Goal: Information Seeking & Learning: Learn about a topic

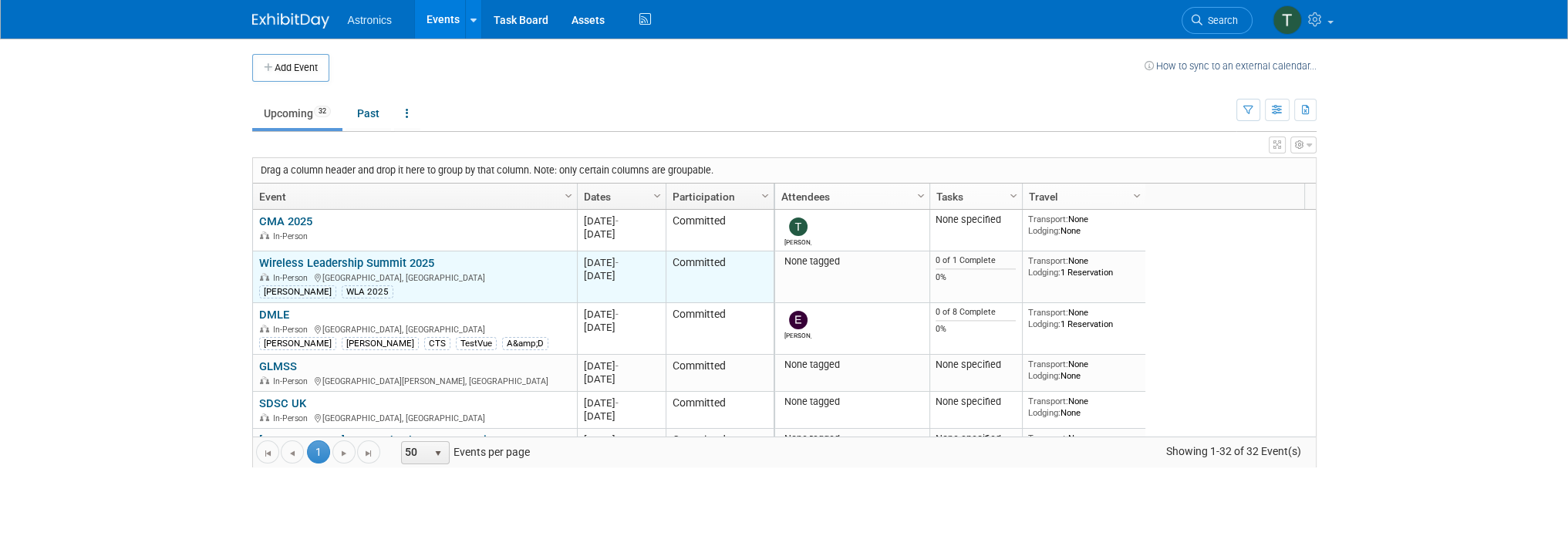
click at [267, 260] on link "Wireless Leadership Summit 2025" at bounding box center [347, 262] width 175 height 14
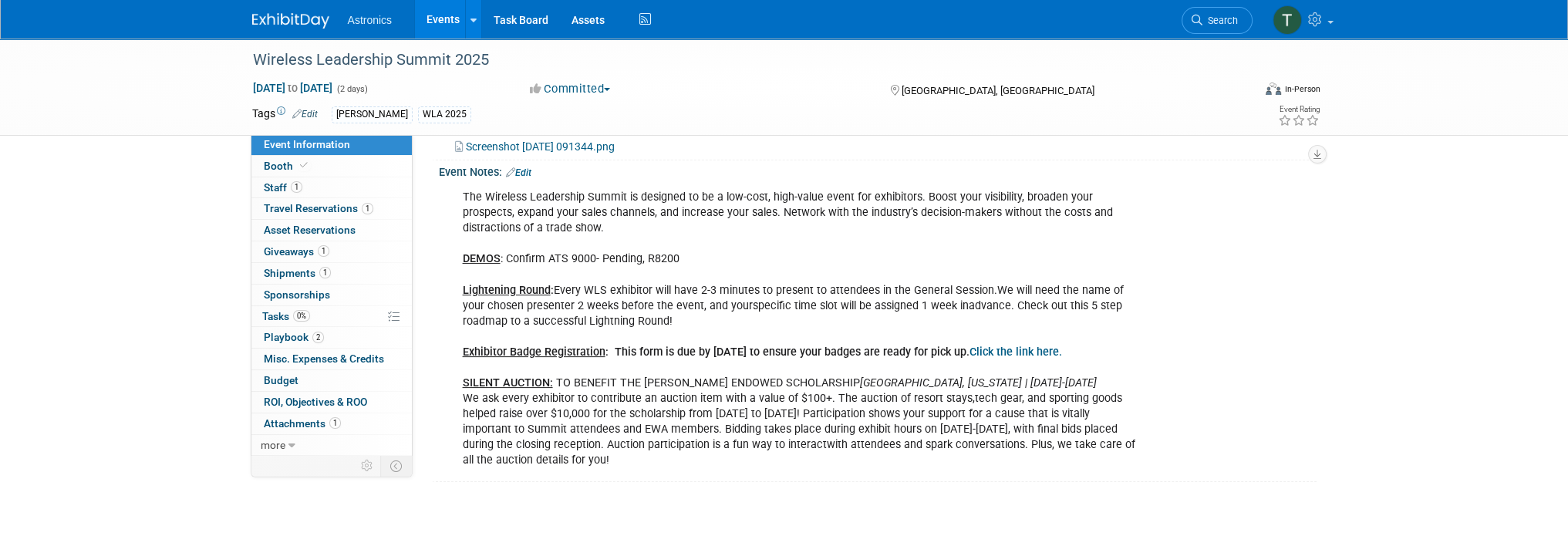
scroll to position [463, 0]
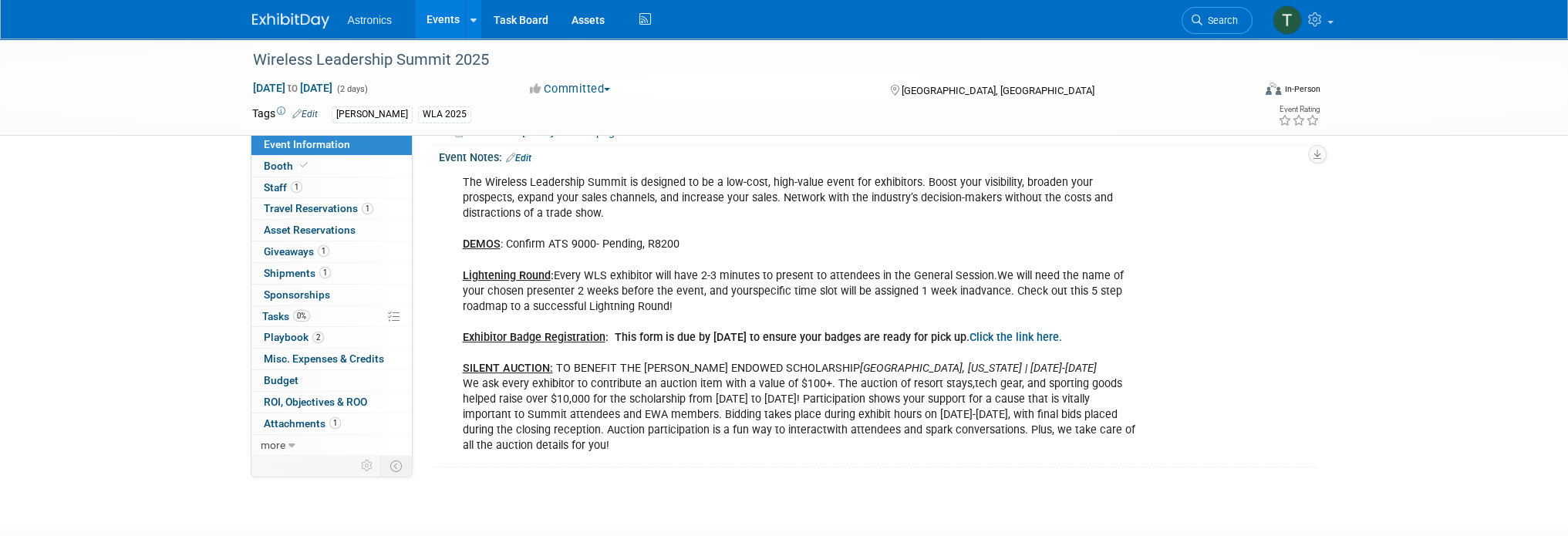
drag, startPoint x: 465, startPoint y: 269, endPoint x: 663, endPoint y: 305, distance: 201.2
click at [663, 305] on div "The Wireless Leadership Summit is designed to be a low-cost, high-value event f…" at bounding box center [799, 314] width 695 height 294
copy div "ightening Round : Every WLS exhibitor will have 2-3 minutes to present to atten…"
click at [269, 400] on span "ROI, Objectives & ROO 0" at bounding box center [316, 401] width 104 height 12
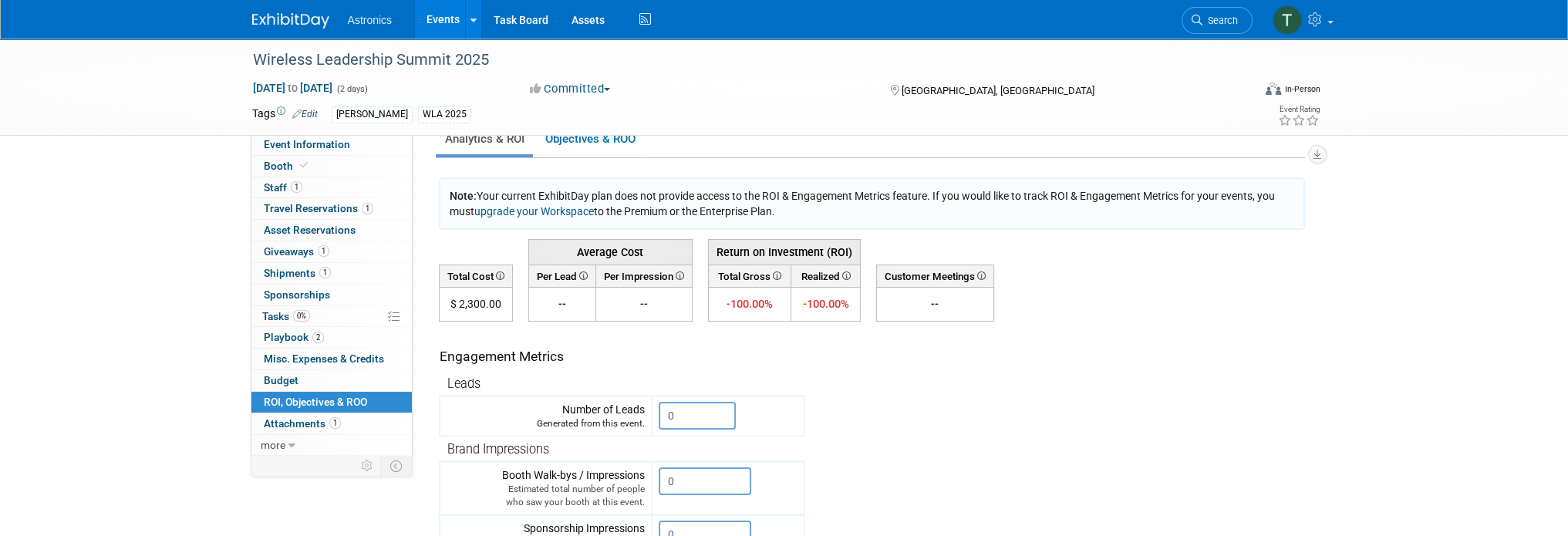
scroll to position [0, 0]
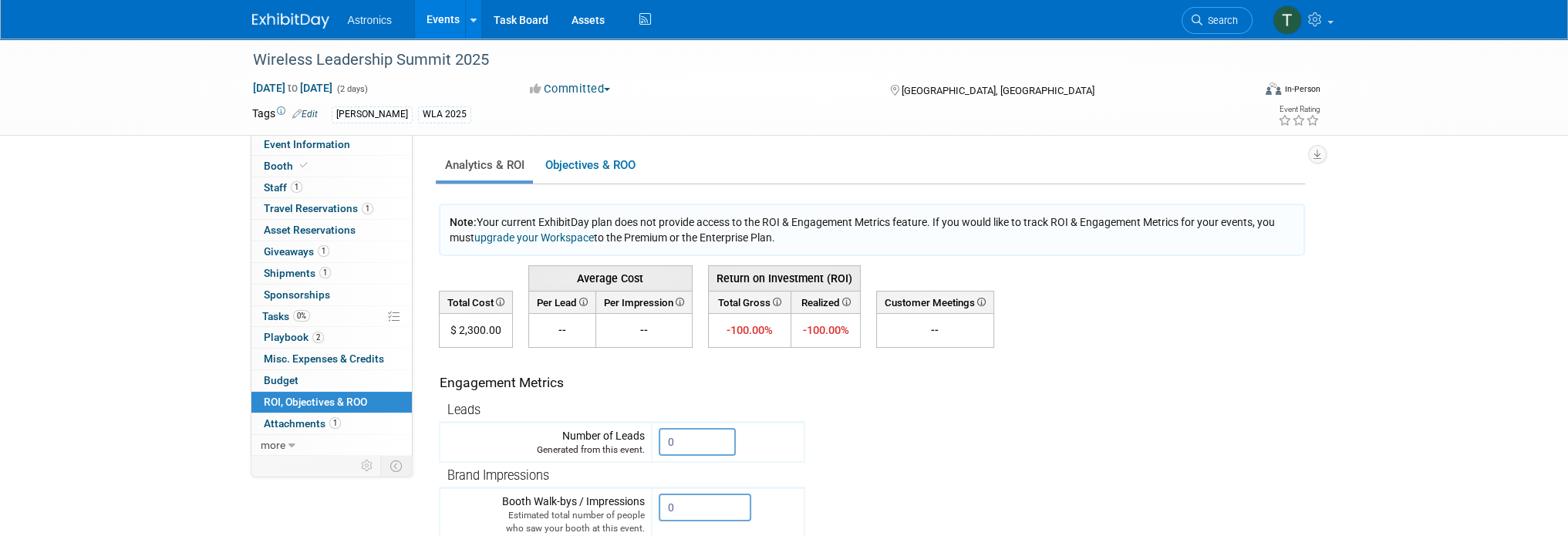
drag, startPoint x: 442, startPoint y: 221, endPoint x: 958, endPoint y: 244, distance: 516.5
click at [958, 244] on div "Note: Your current ExhibitDay plan does not provide access to the ROI & Engagem…" at bounding box center [872, 230] width 866 height 53
click at [595, 166] on link "Objectives & ROO 0" at bounding box center [590, 166] width 108 height 30
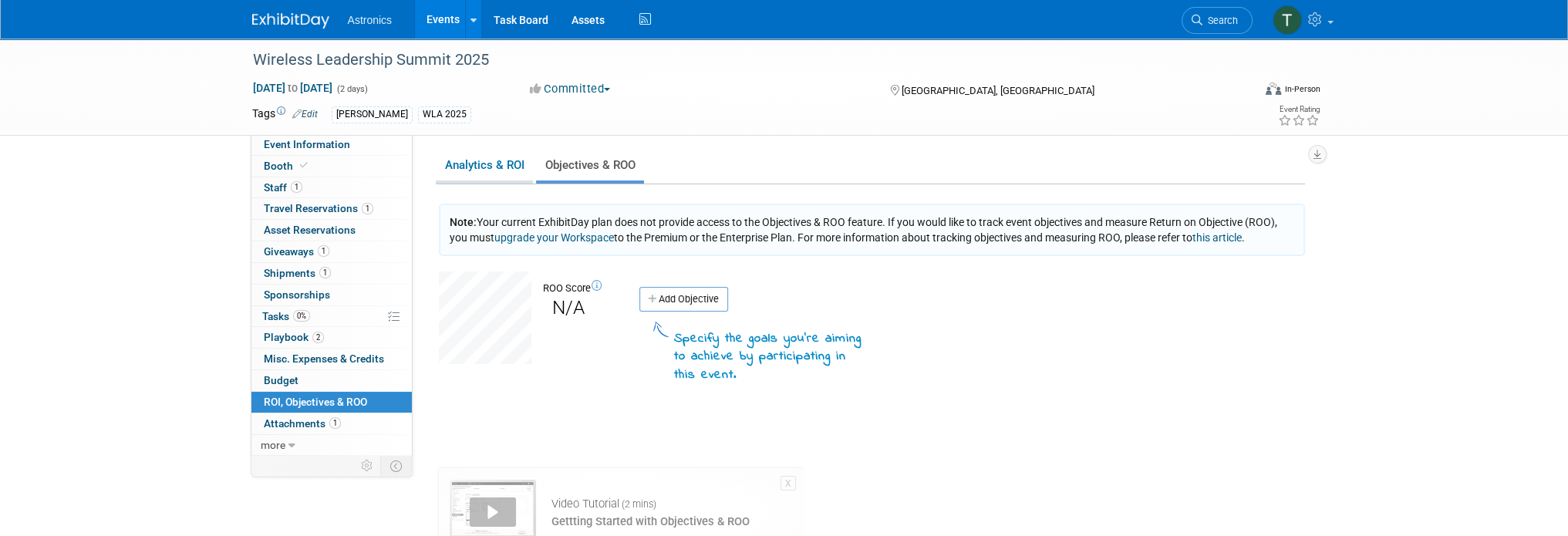
click at [472, 159] on link "Analytics & ROI" at bounding box center [484, 166] width 97 height 30
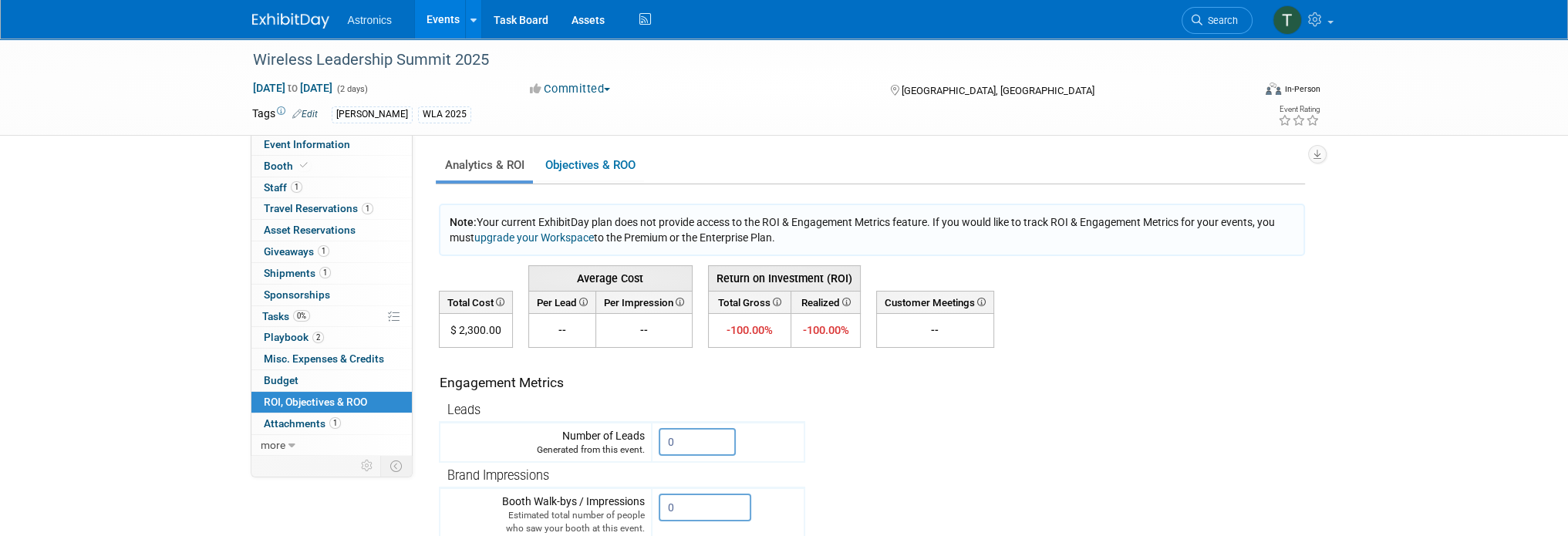
click at [453, 206] on div "Note: Your current ExhibitDay plan does not provide access to the ROI & Engagem…" at bounding box center [872, 230] width 866 height 53
drag, startPoint x: 457, startPoint y: 215, endPoint x: 865, endPoint y: 240, distance: 408.8
click at [865, 240] on div "Note: Your current ExhibitDay plan does not provide access to the ROI & Engagem…" at bounding box center [872, 230] width 866 height 53
click at [661, 222] on span "Note: Your current ExhibitDay plan does not provide access to the ROI & Engagem…" at bounding box center [862, 229] width 825 height 28
drag, startPoint x: 449, startPoint y: 225, endPoint x: 876, endPoint y: 233, distance: 427.1
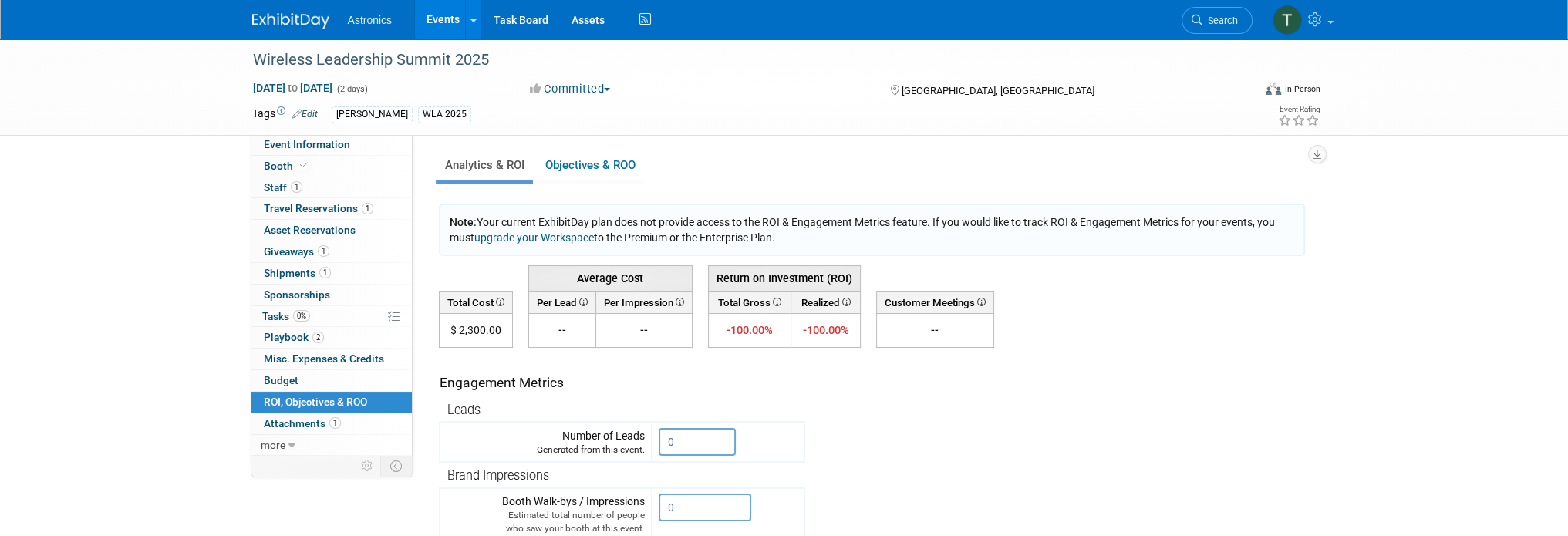
click at [876, 233] on div "Note: Your current ExhibitDay plan does not provide access to the ROI & Engagem…" at bounding box center [872, 230] width 866 height 53
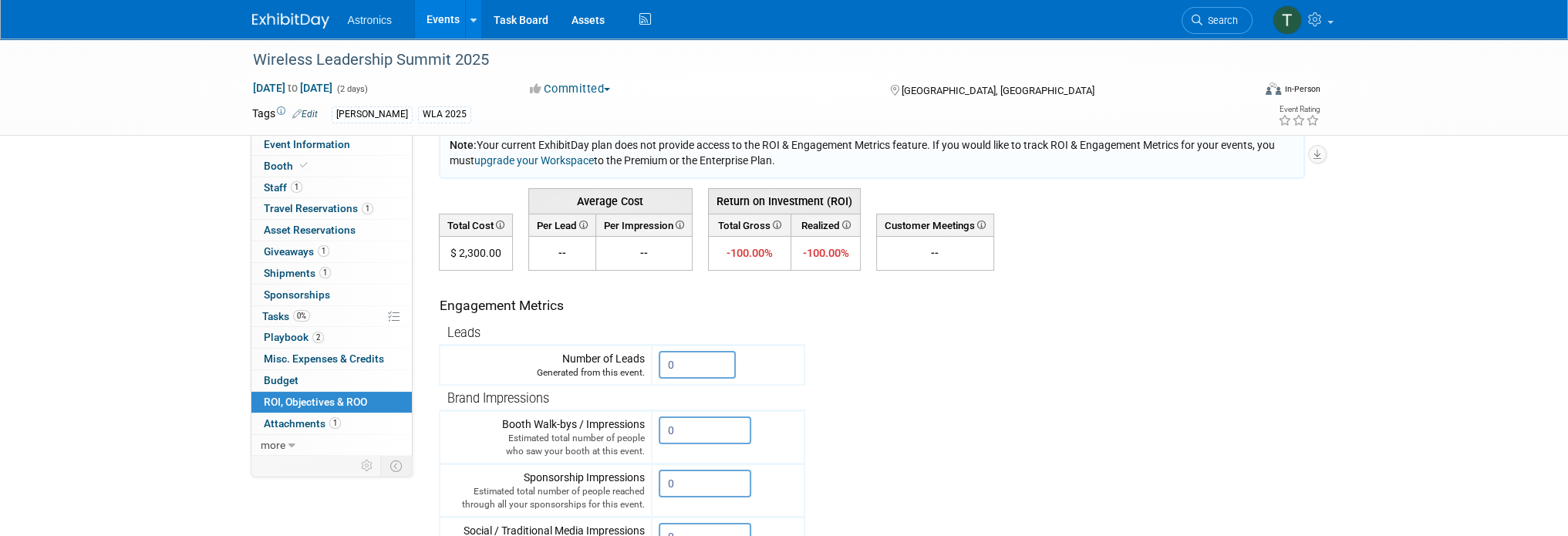
scroll to position [155, 0]
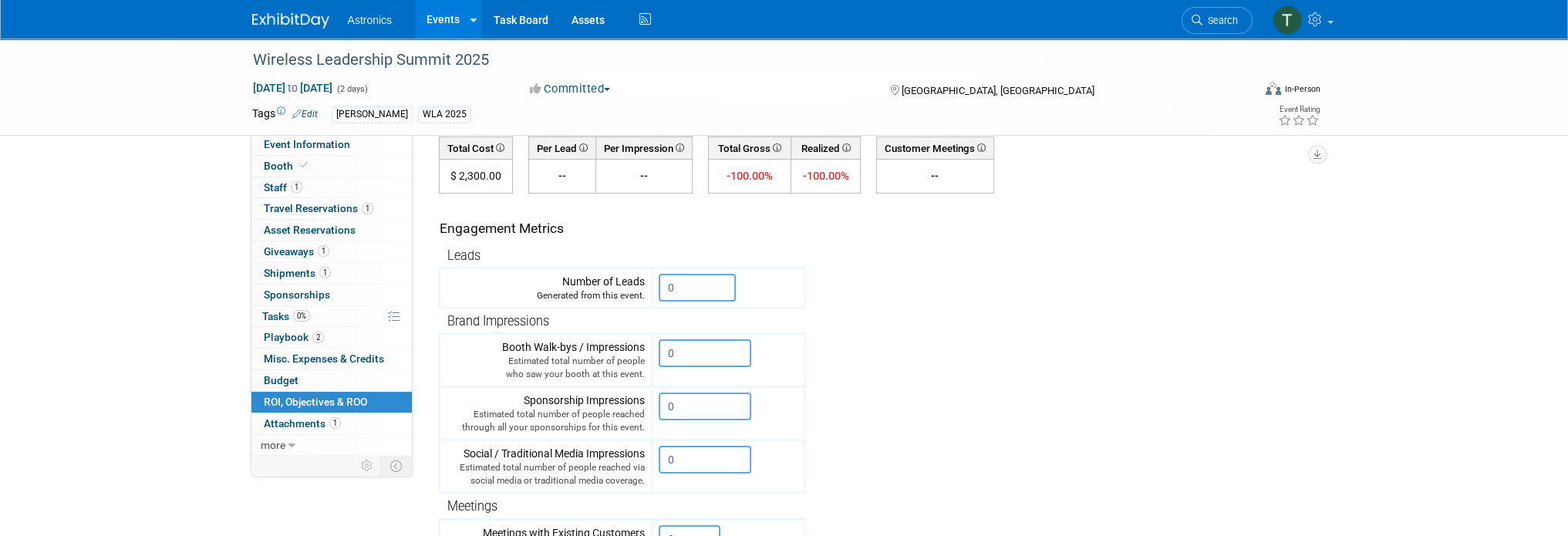
drag, startPoint x: 437, startPoint y: 225, endPoint x: 577, endPoint y: 226, distance: 140.0
click at [577, 226] on div "Note: Your current ExhibitDay plan does not provide access to the ROI & Engagem…" at bounding box center [870, 431] width 869 height 764
copy div "Engagement Metrics"
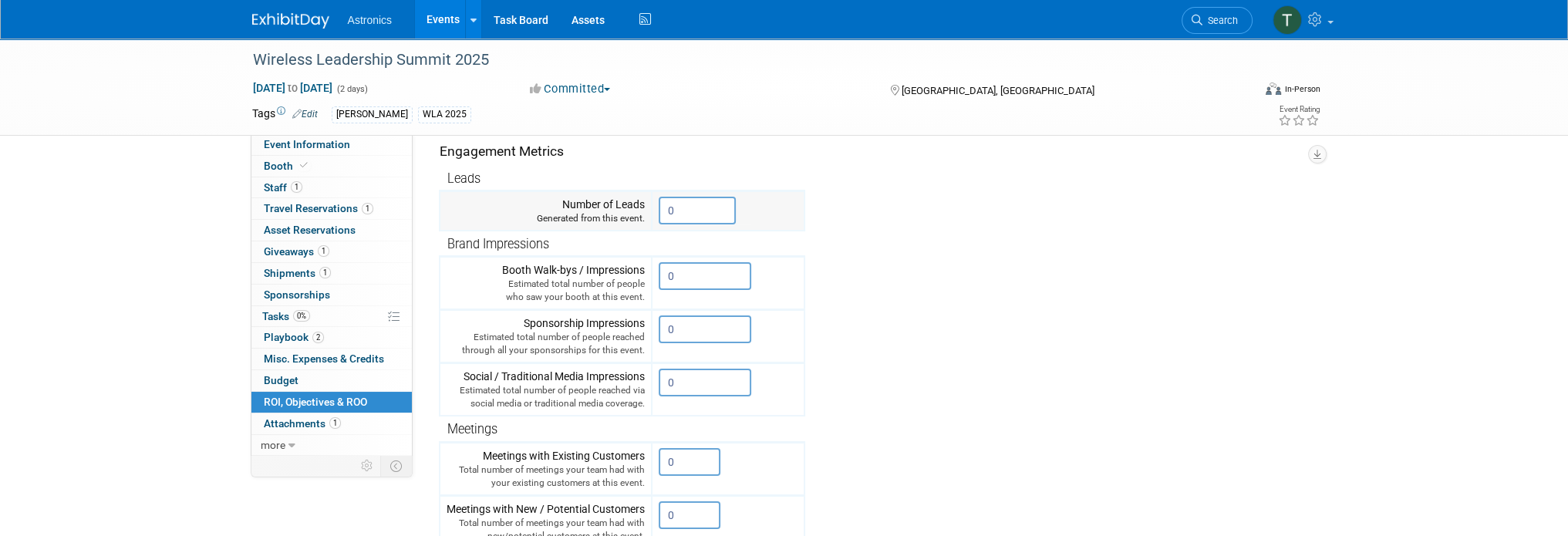
click at [696, 205] on input "0" at bounding box center [697, 210] width 77 height 28
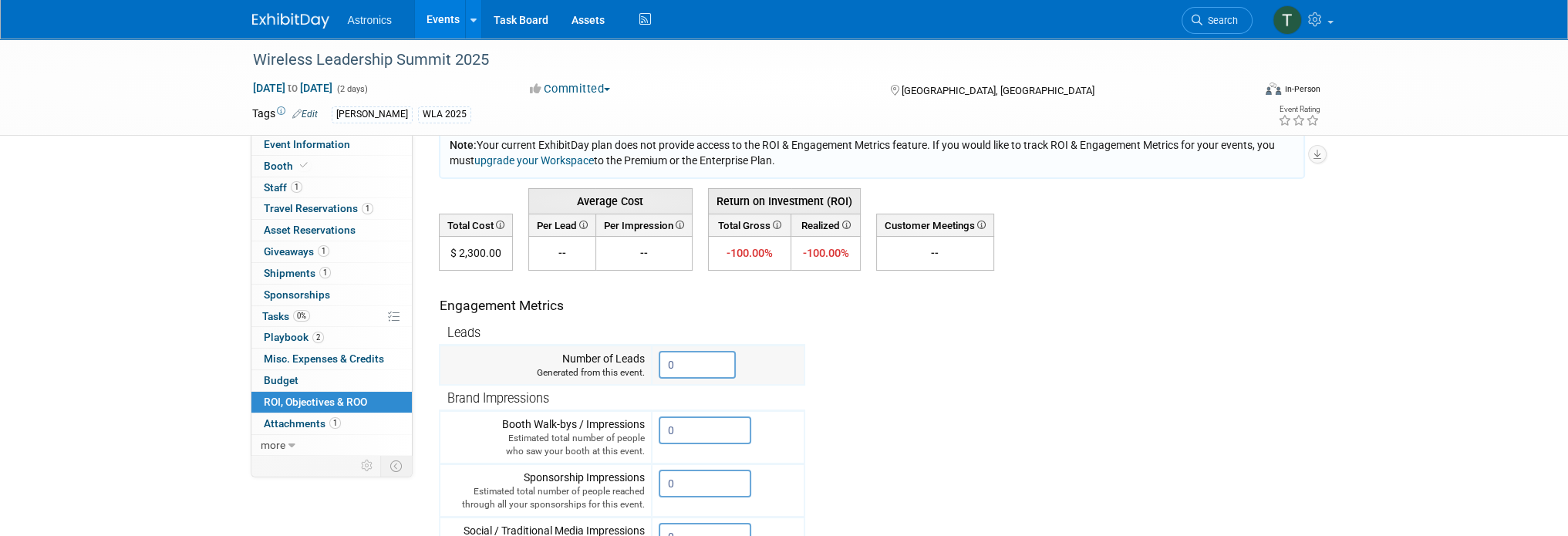
scroll to position [0, 0]
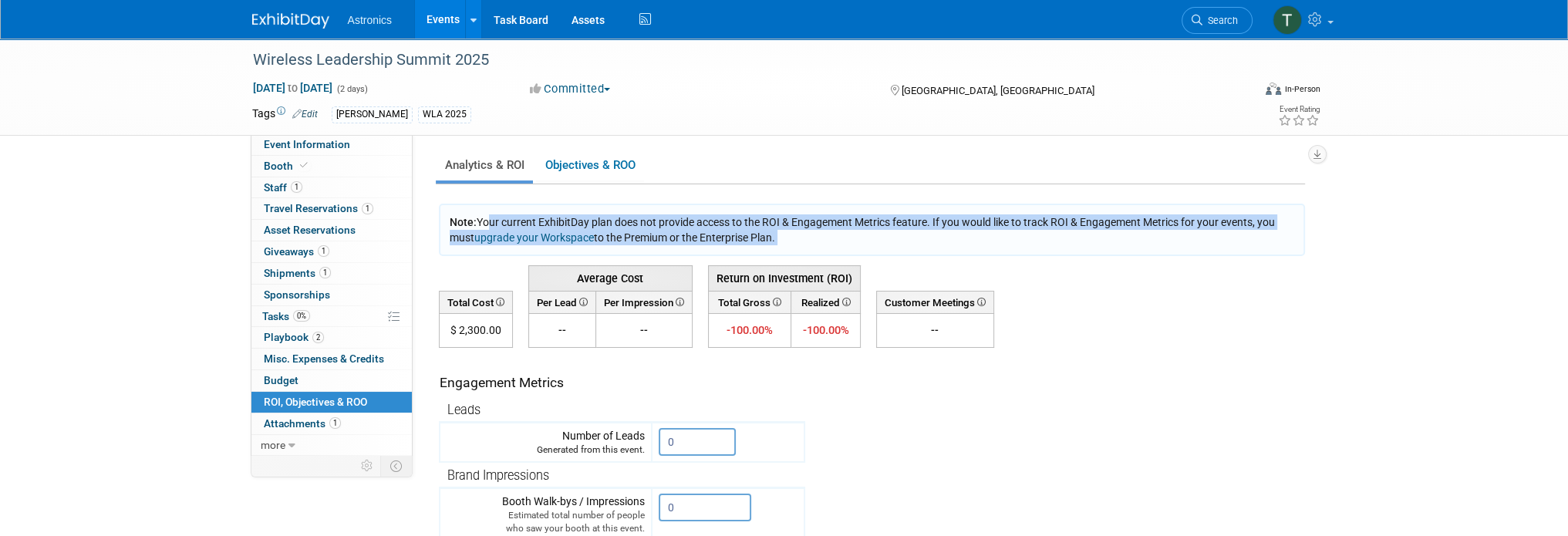
drag, startPoint x: 480, startPoint y: 217, endPoint x: 1085, endPoint y: 265, distance: 606.9
click at [1188, 296] on td "Average Cost Return on Investment (ROI) -- -- 0.00" at bounding box center [872, 302] width 866 height 92
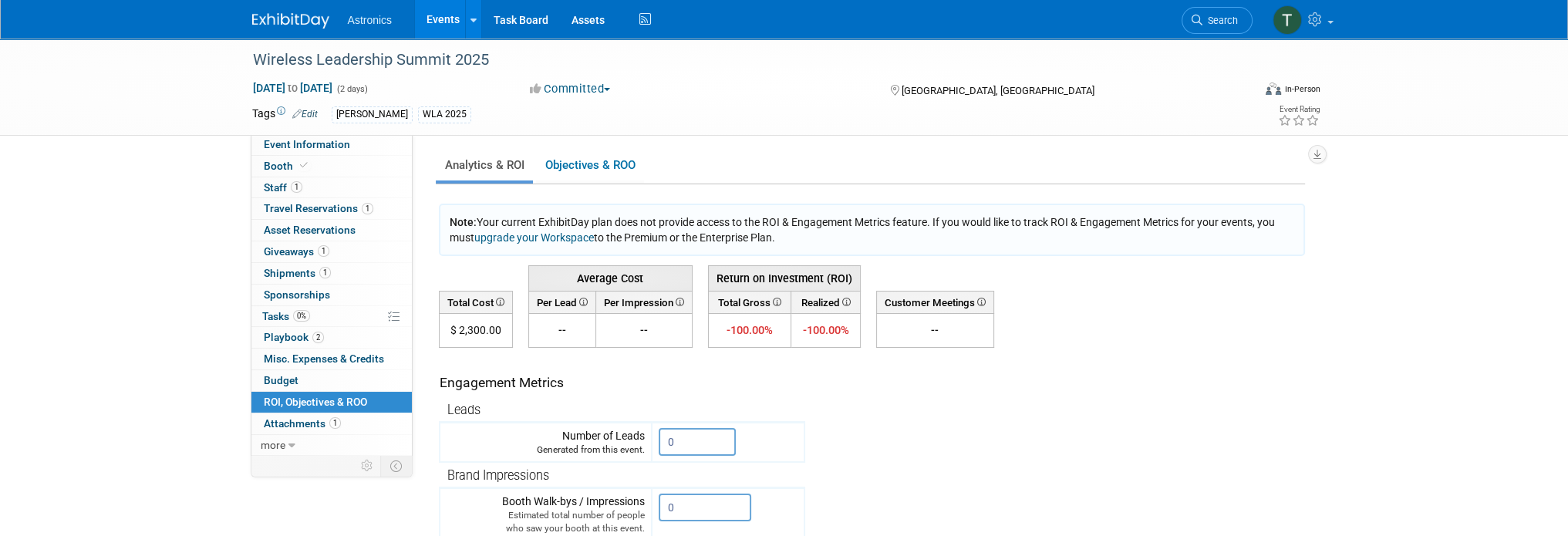
click at [281, 12] on link at bounding box center [300, 13] width 96 height 12
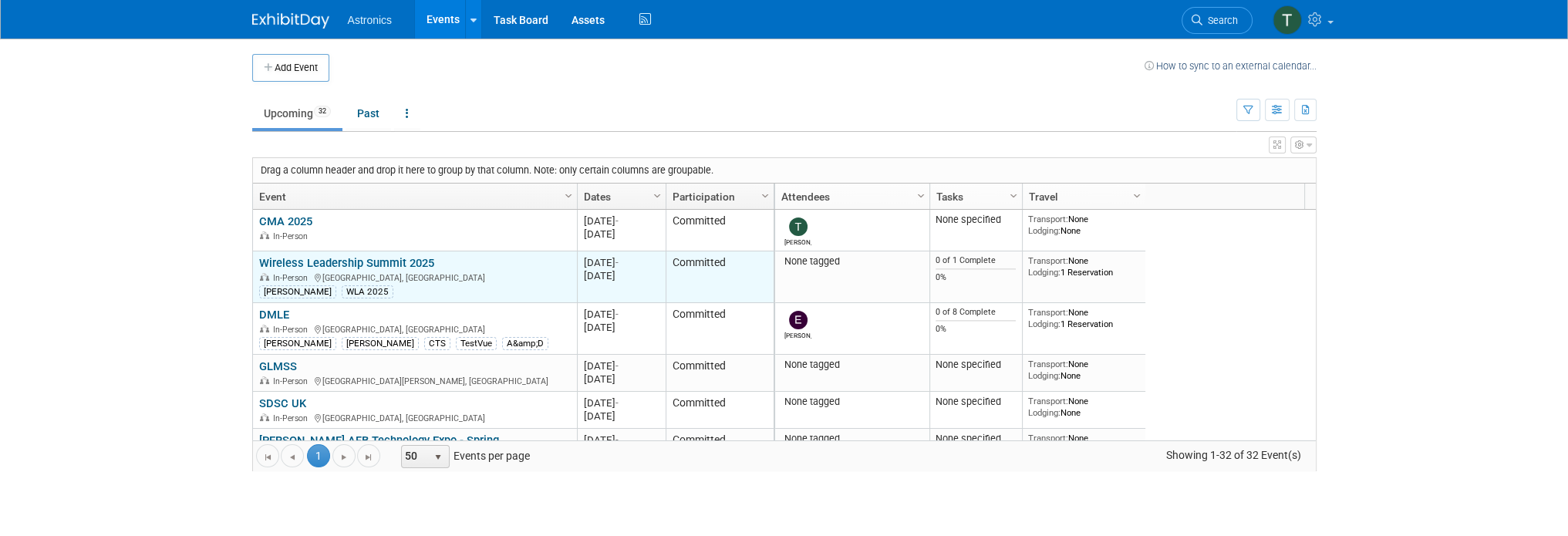
click at [302, 263] on link "Wireless Leadership Summit 2025" at bounding box center [347, 262] width 175 height 14
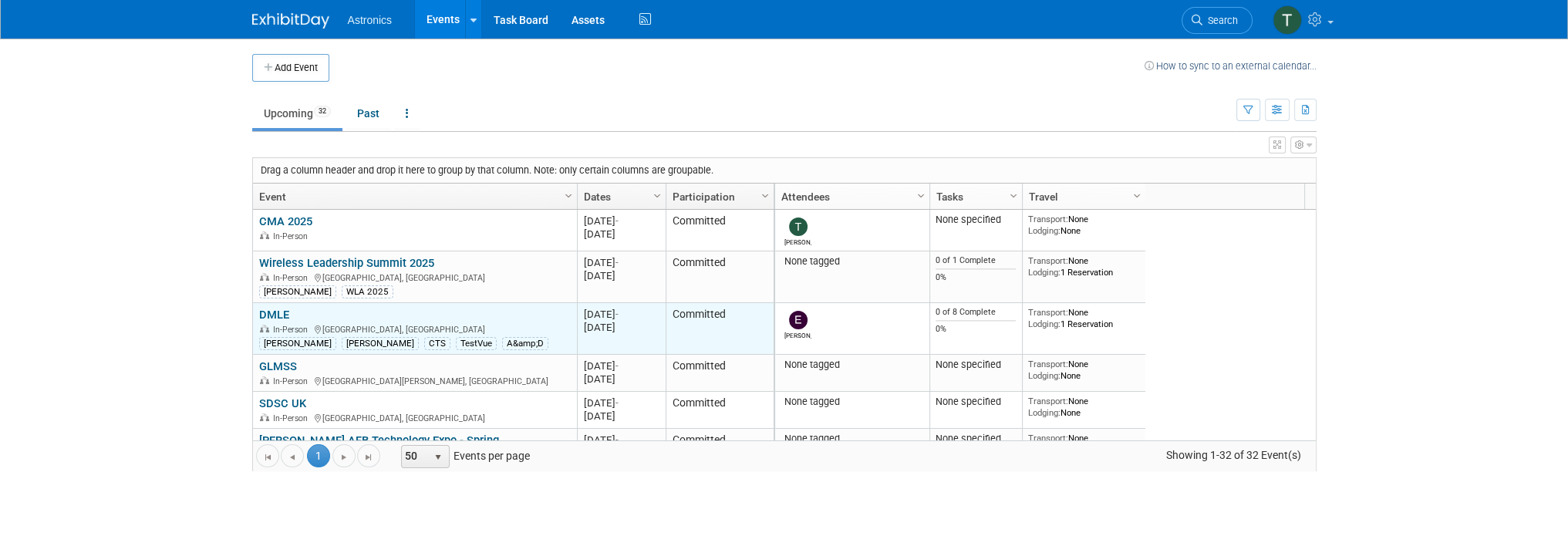
click at [276, 312] on link "DMLE" at bounding box center [274, 314] width 30 height 14
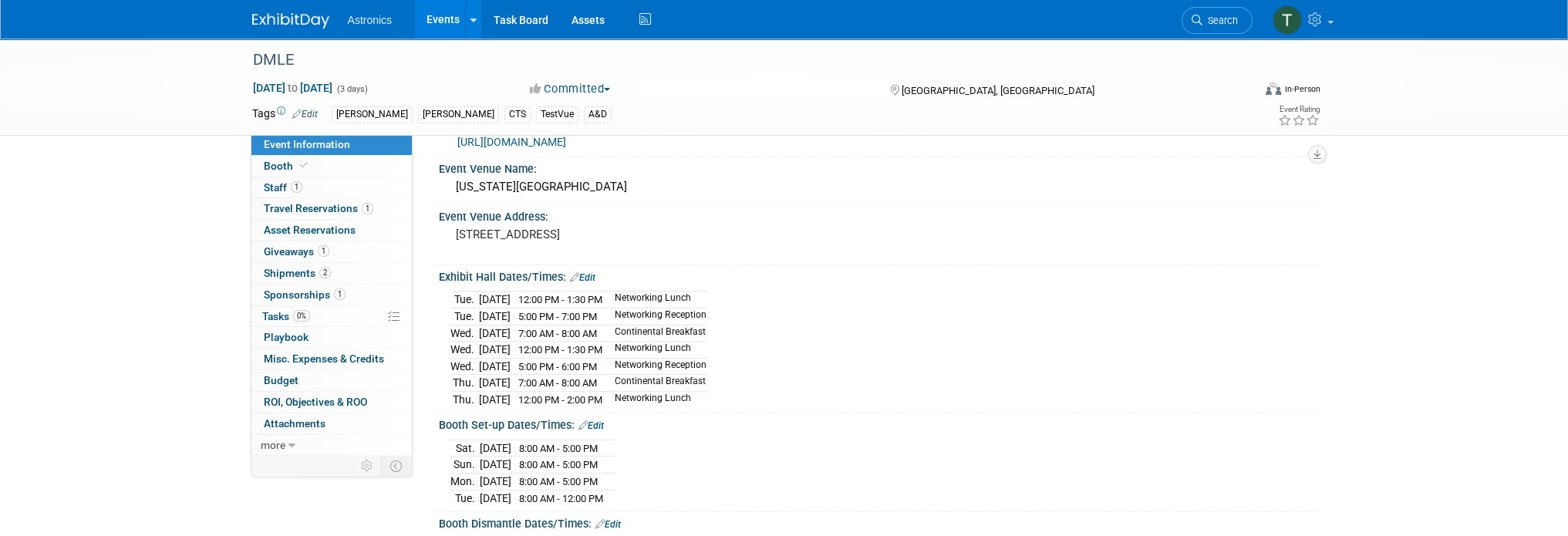
scroll to position [77, 0]
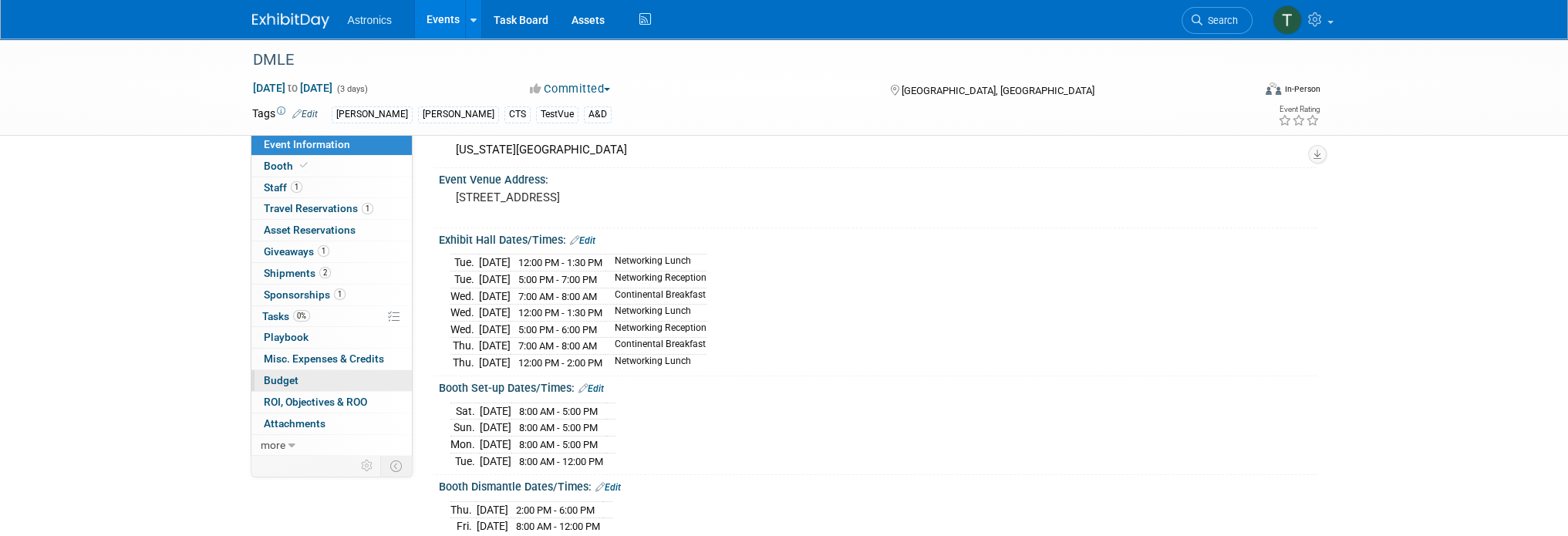
click at [280, 379] on span "Budget" at bounding box center [281, 379] width 35 height 12
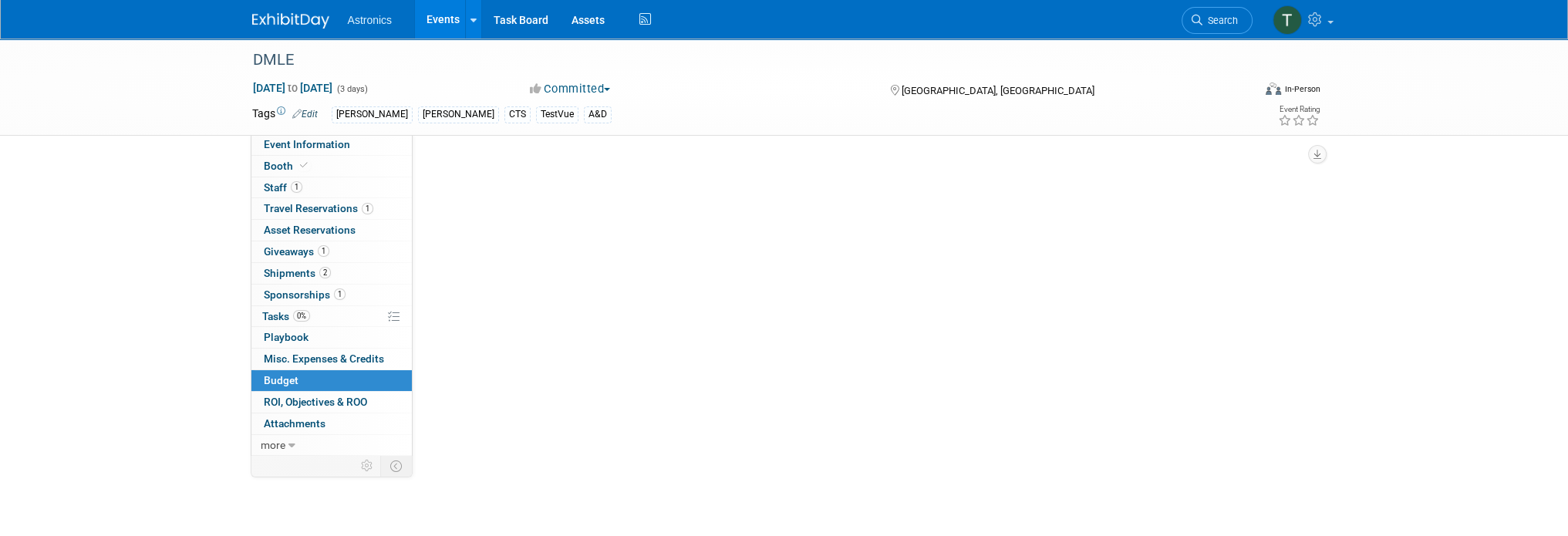
scroll to position [0, 0]
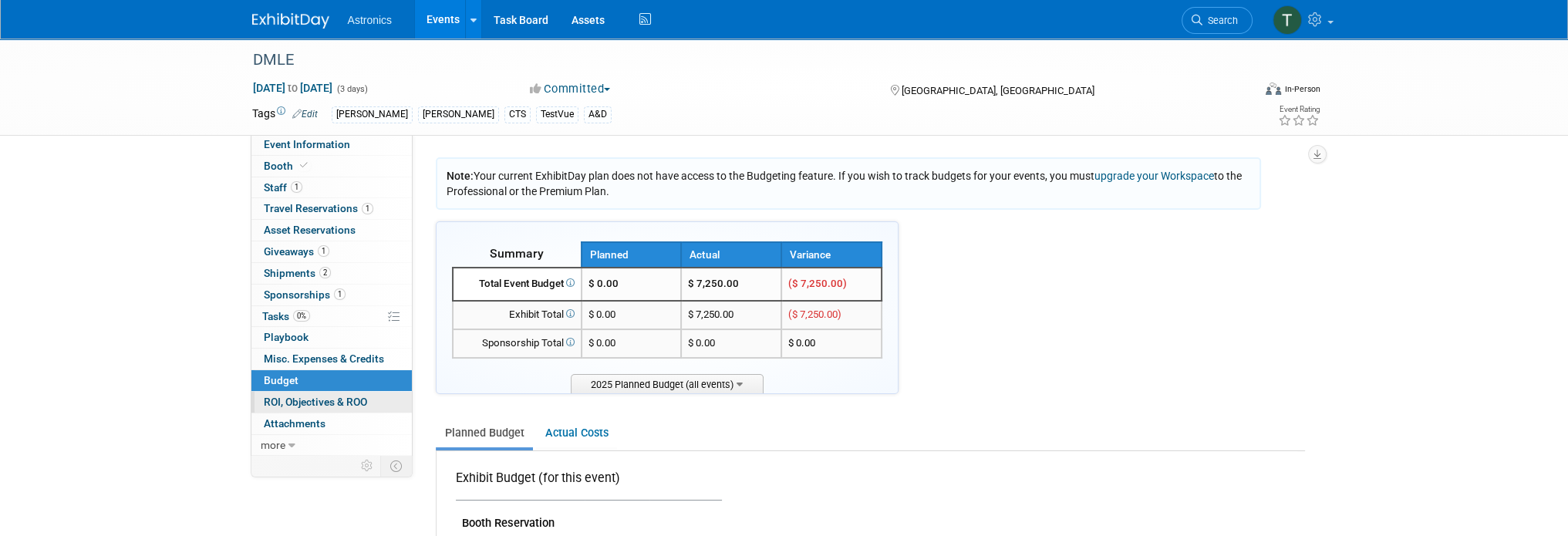
click at [282, 397] on span "ROI, Objectives & ROO 0" at bounding box center [316, 401] width 104 height 12
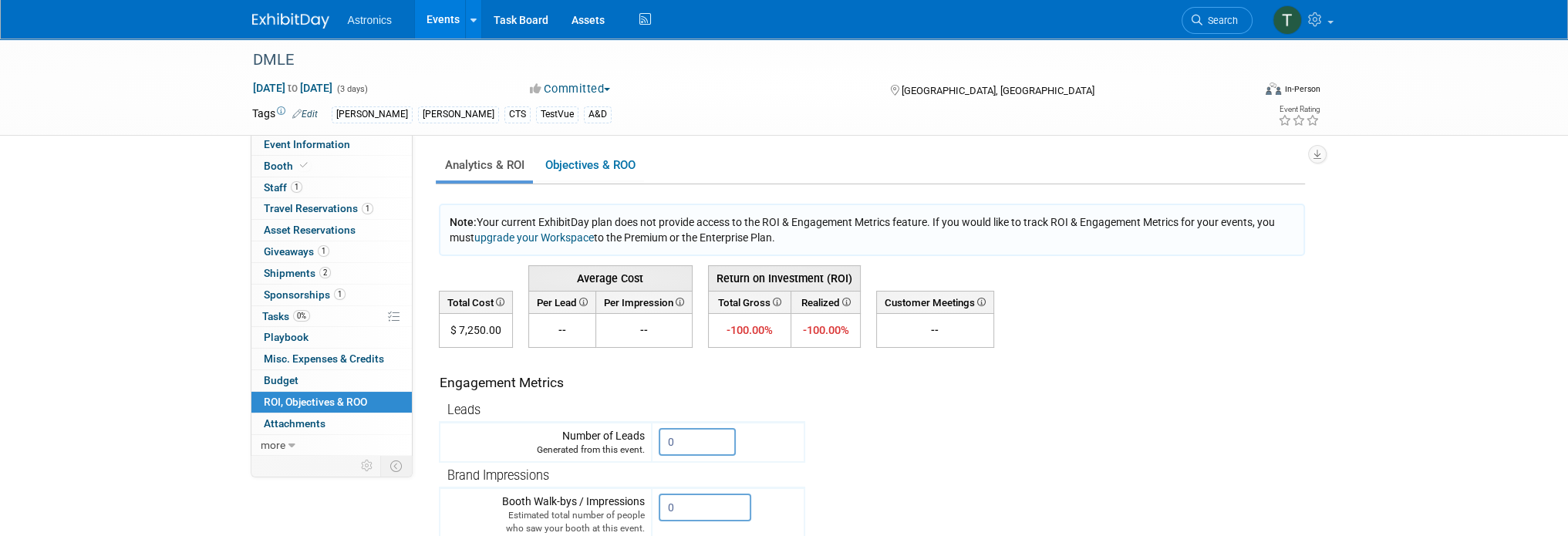
drag, startPoint x: 555, startPoint y: 282, endPoint x: 703, endPoint y: 277, distance: 148.1
click at [703, 277] on tr "Average Cost Return on Investment (ROI)" at bounding box center [716, 278] width 555 height 25
click at [678, 359] on td "Engagement Metrics" at bounding box center [622, 377] width 365 height 41
click at [680, 299] on icon at bounding box center [679, 302] width 11 height 9
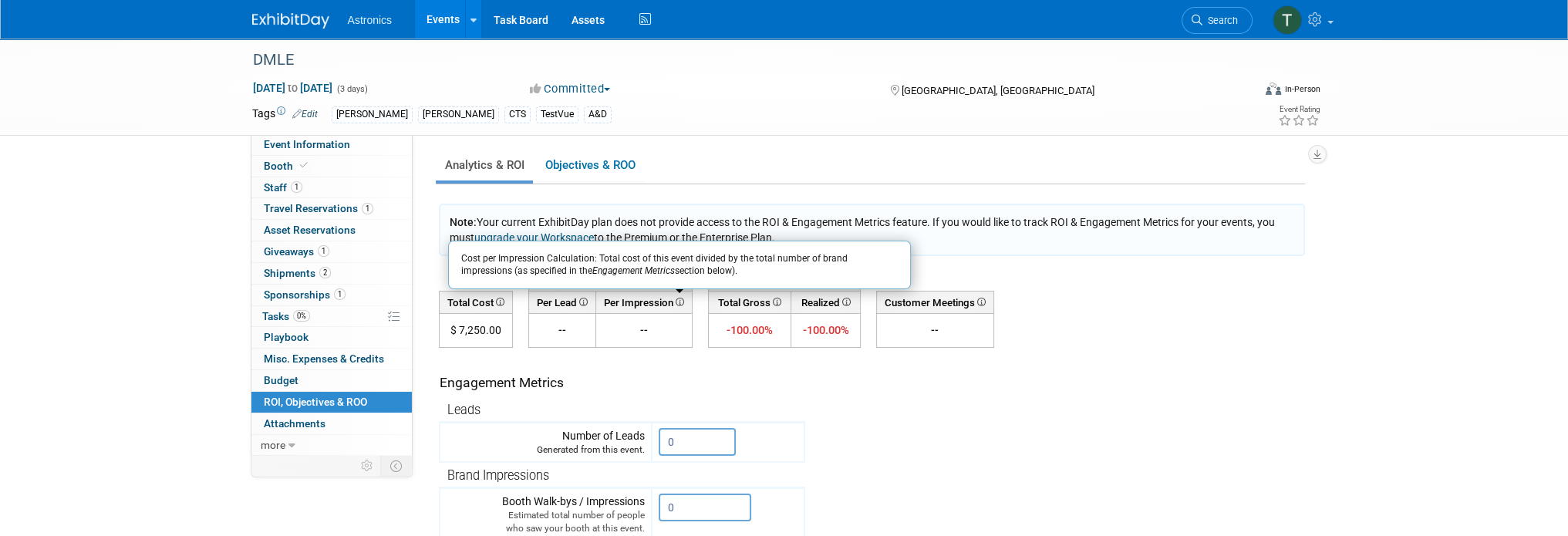
click at [680, 299] on icon at bounding box center [679, 302] width 11 height 9
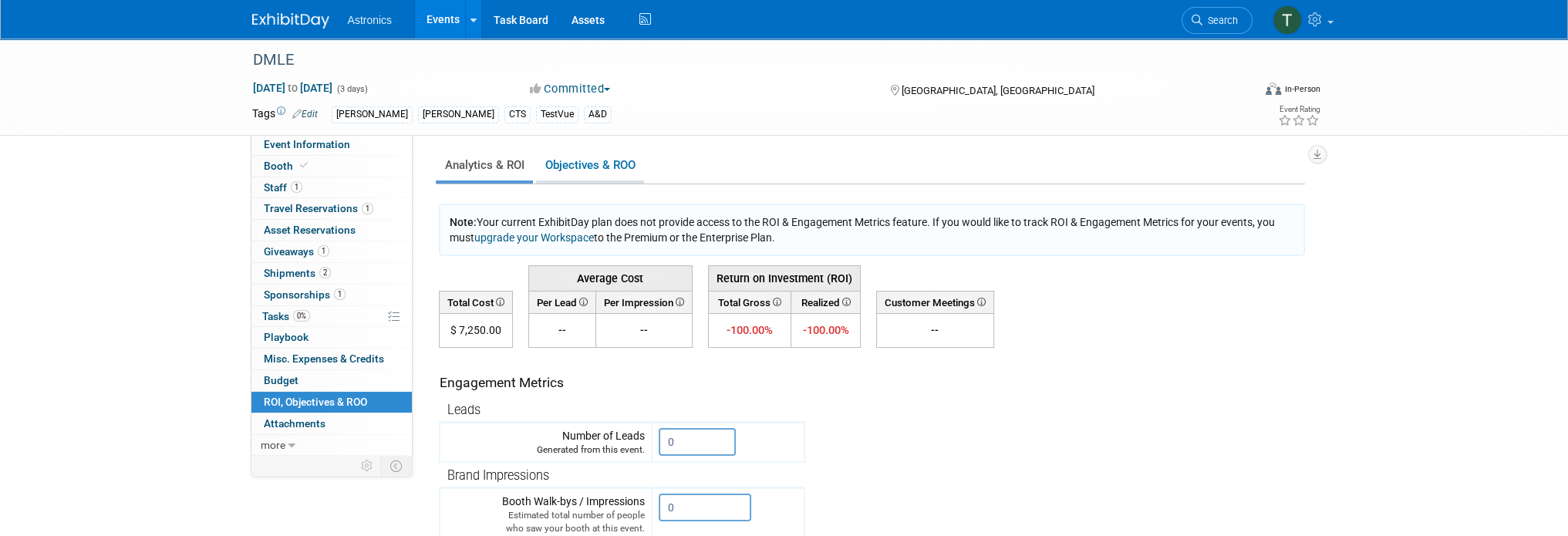
click at [570, 158] on link "Objectives & ROO 0" at bounding box center [590, 166] width 108 height 30
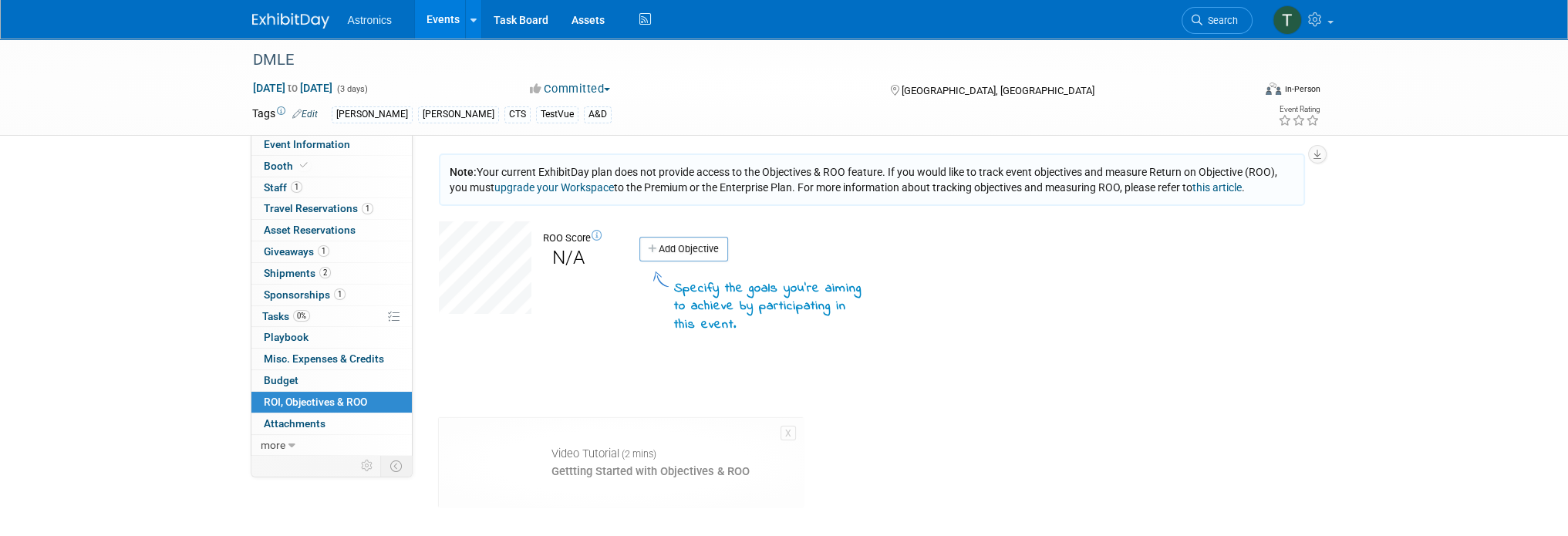
scroll to position [77, 0]
